Goal: Task Accomplishment & Management: Use online tool/utility

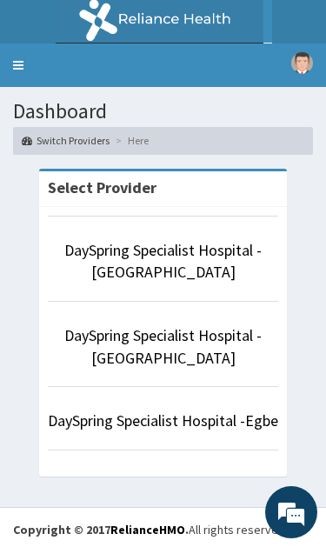
click at [199, 256] on link "DaySpring Specialist Hospital - [GEOGRAPHIC_DATA]" at bounding box center [162, 261] width 197 height 43
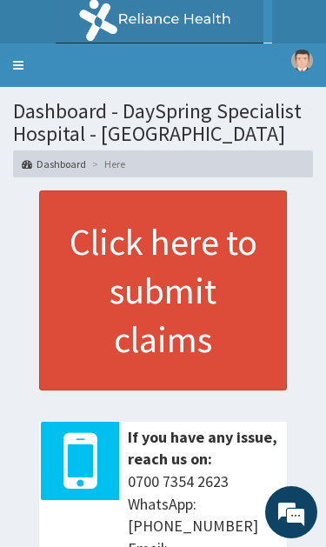
click at [24, 59] on link "Toggle navigation" at bounding box center [18, 64] width 37 height 43
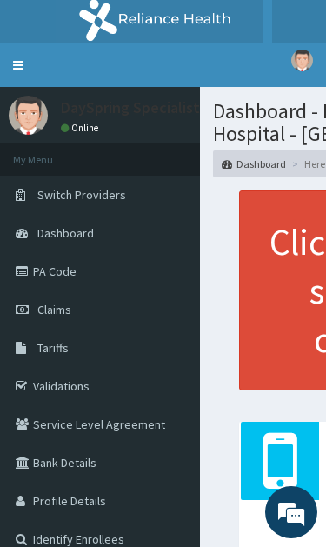
click at [92, 374] on link "Validations" at bounding box center [100, 386] width 200 height 38
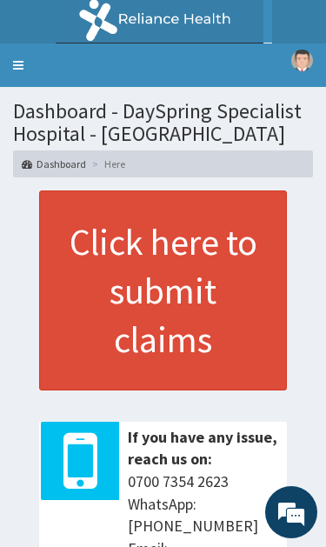
click at [28, 52] on link "Toggle navigation" at bounding box center [18, 64] width 37 height 43
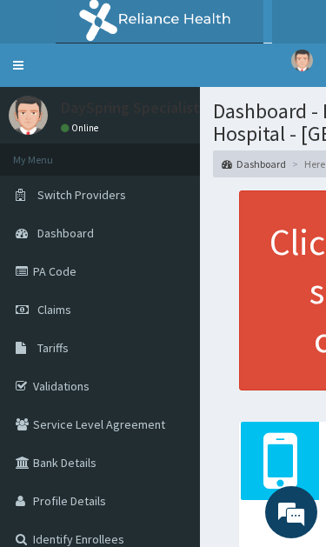
click at [85, 391] on link "Validations" at bounding box center [100, 386] width 200 height 38
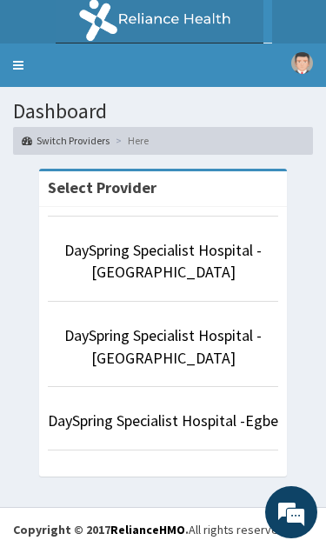
click at [200, 250] on link "DaySpring Specialist Hospital - [GEOGRAPHIC_DATA]" at bounding box center [162, 261] width 197 height 43
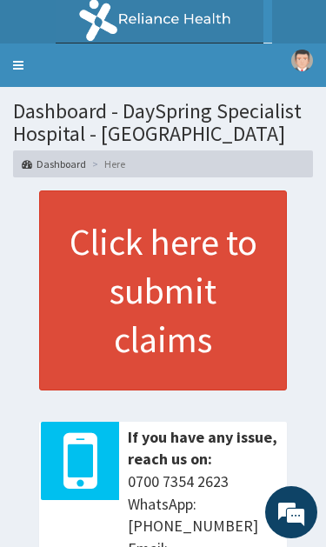
click at [22, 57] on link "Toggle navigation" at bounding box center [18, 64] width 37 height 43
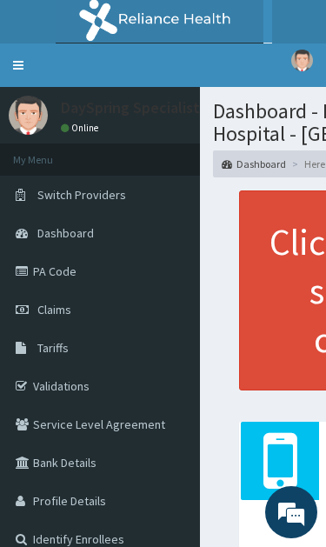
click at [76, 387] on link "Validations" at bounding box center [100, 386] width 200 height 38
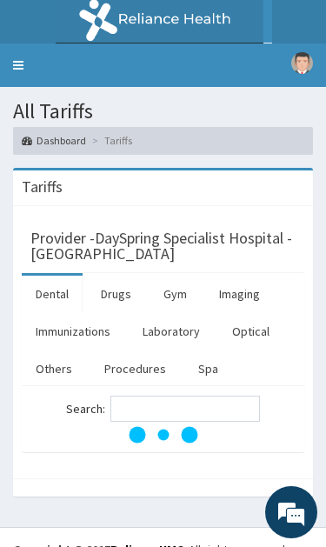
click at [17, 55] on link "Toggle navigation" at bounding box center [18, 64] width 37 height 43
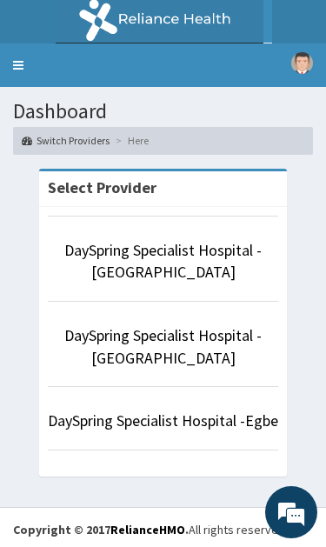
click at [210, 257] on link "DaySpring Specialist Hospital - [GEOGRAPHIC_DATA]" at bounding box center [162, 261] width 197 height 43
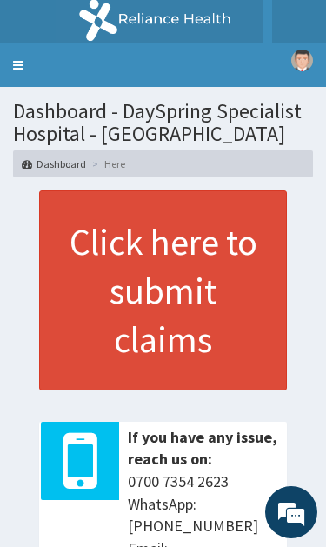
click at [17, 54] on link "Toggle navigation" at bounding box center [18, 64] width 37 height 43
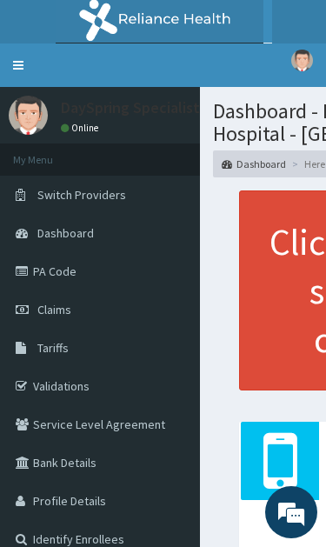
click at [87, 276] on link "PA Code" at bounding box center [100, 271] width 200 height 38
